Goal: Transaction & Acquisition: Obtain resource

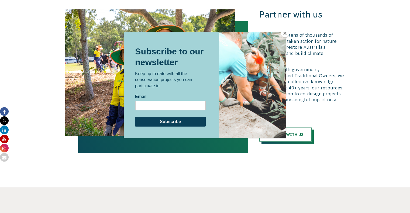
scroll to position [1308, 0]
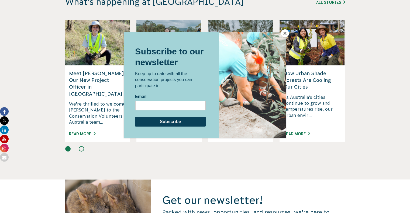
click at [284, 32] on button "Close" at bounding box center [285, 33] width 8 height 8
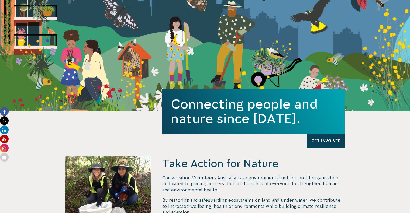
scroll to position [0, 0]
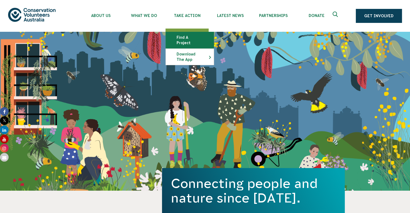
click at [181, 37] on link "Find a project" at bounding box center [190, 40] width 48 height 16
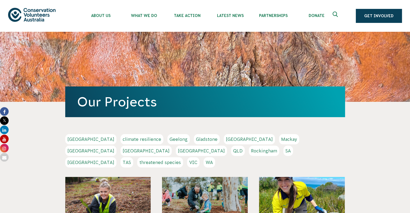
click at [200, 158] on link "VIC" at bounding box center [193, 163] width 12 height 10
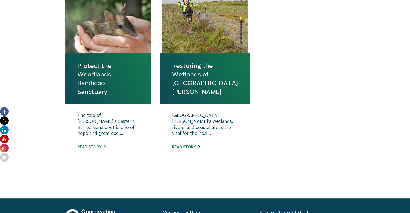
scroll to position [212, 0]
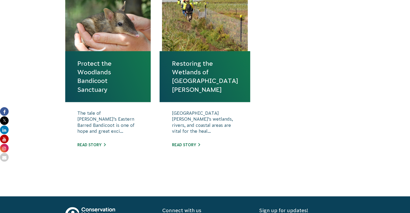
click at [87, 147] on div "The tale of Victoria’s Eastern Barred Bandicoot is one of hope and great exci..…" at bounding box center [108, 133] width 86 height 62
click at [89, 144] on link "Read story" at bounding box center [91, 145] width 28 height 4
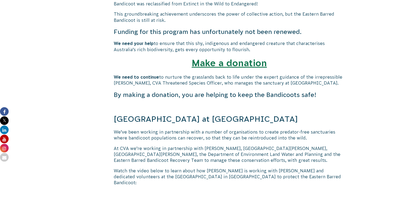
scroll to position [315, 0]
